Goal: Navigation & Orientation: Find specific page/section

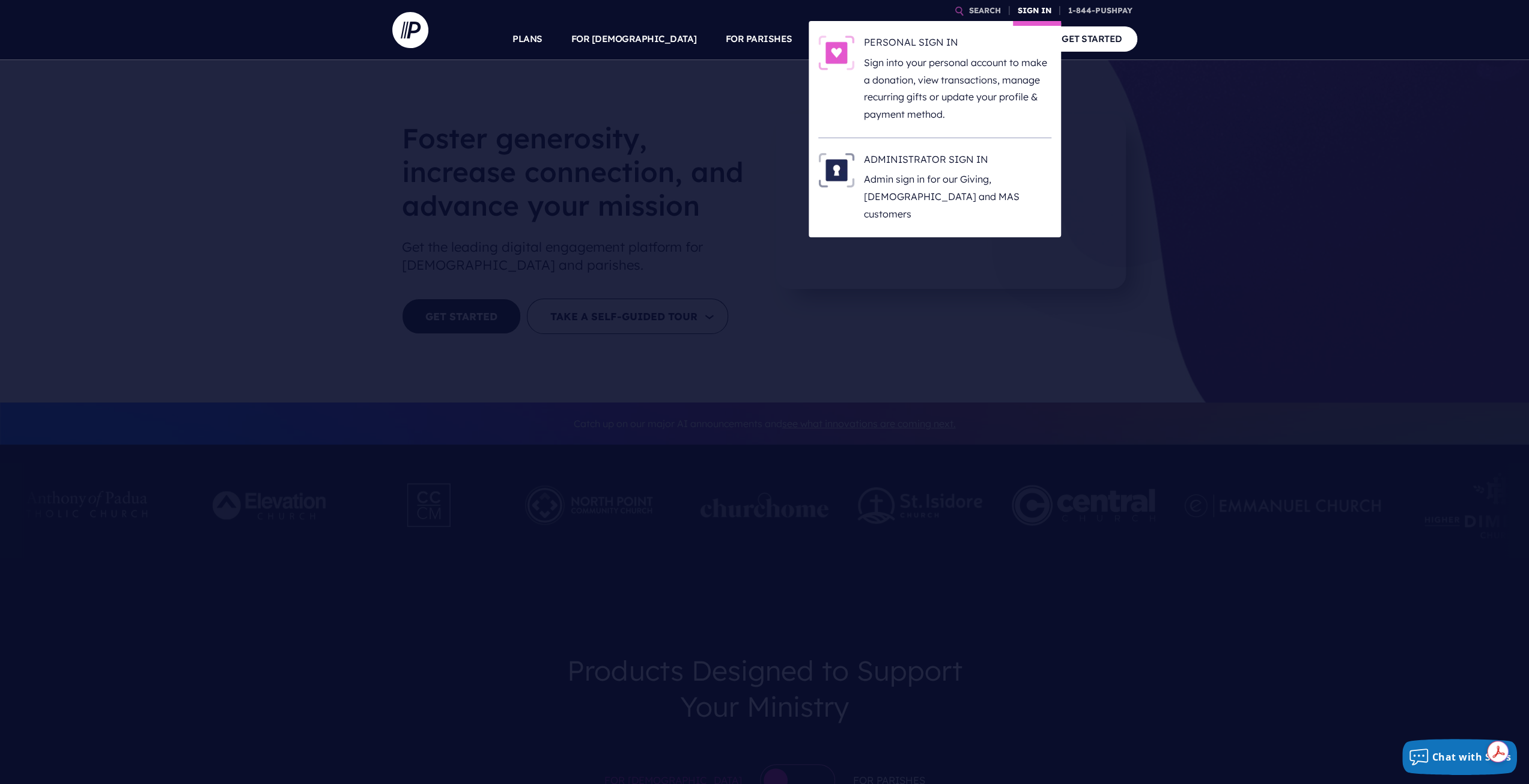
click at [1026, 13] on link "SIGN IN" at bounding box center [1034, 11] width 43 height 21
click at [1031, 10] on link "SIGN IN" at bounding box center [1034, 11] width 43 height 21
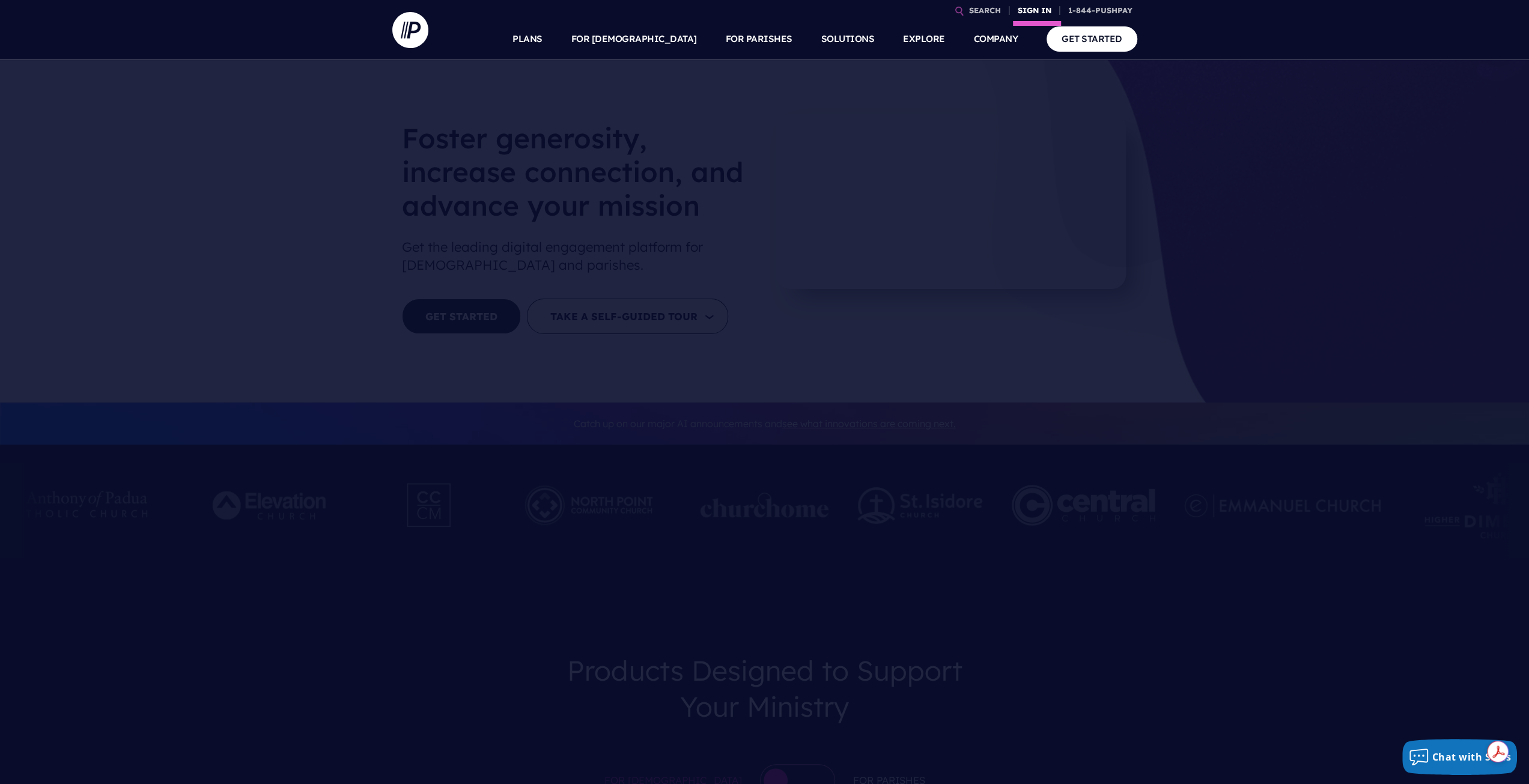
click at [1031, 10] on link "SIGN IN" at bounding box center [1034, 11] width 43 height 21
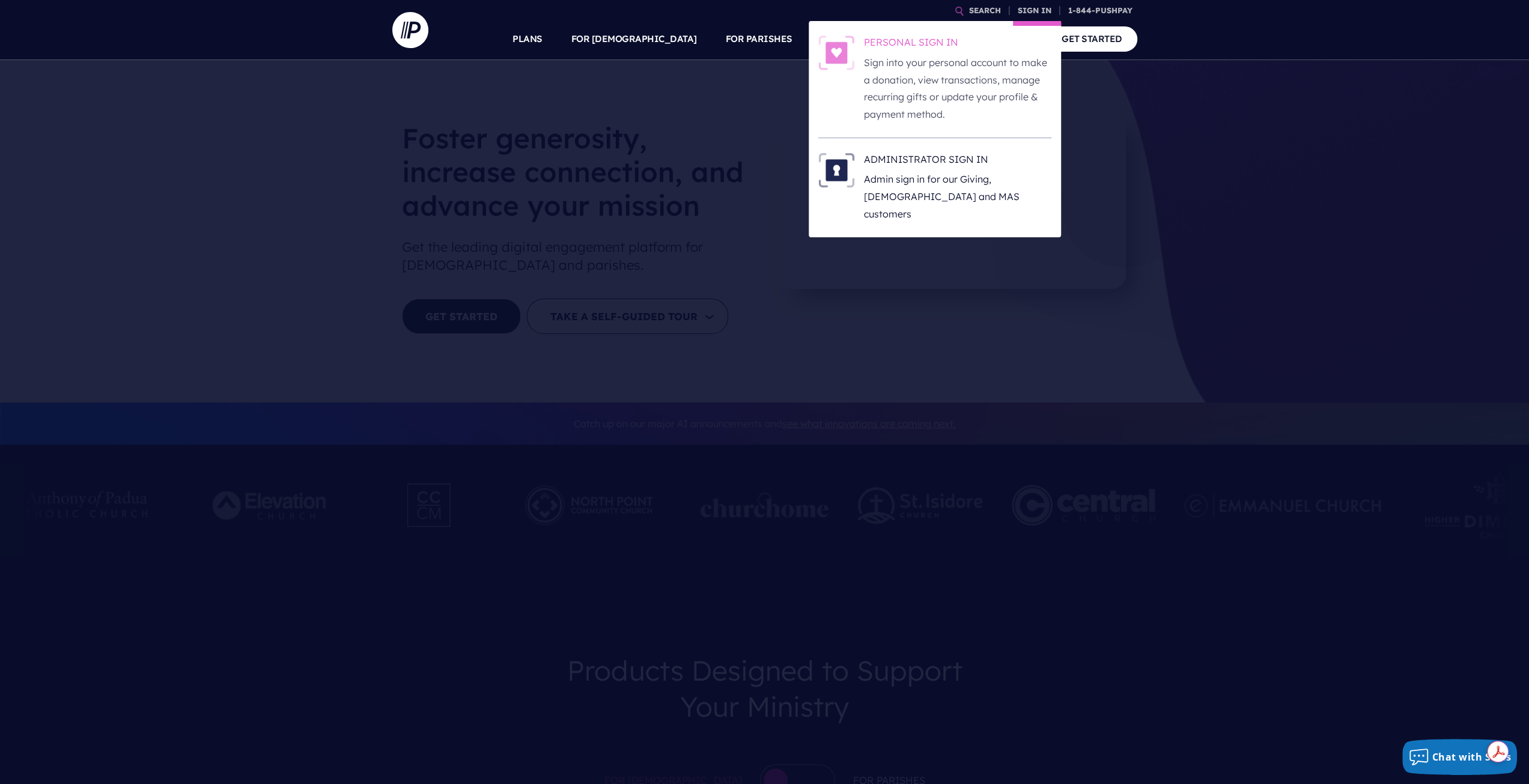
click at [909, 91] on p "Sign into your personal account to make a donation, view transactions, manage r…" at bounding box center [957, 89] width 187 height 69
